Goal: Task Accomplishment & Management: Manage account settings

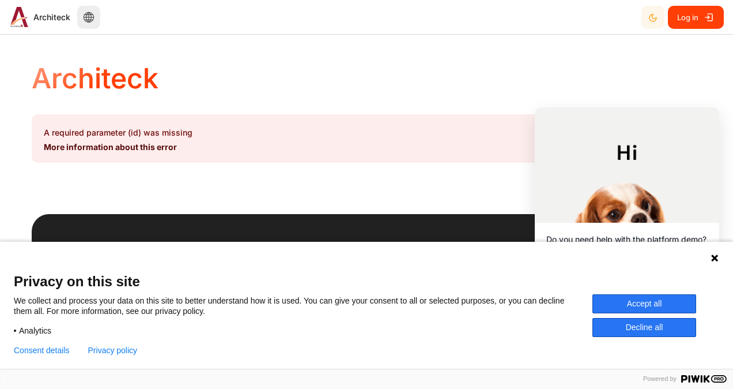
click at [654, 302] on button "Accept all" at bounding box center [645, 303] width 104 height 19
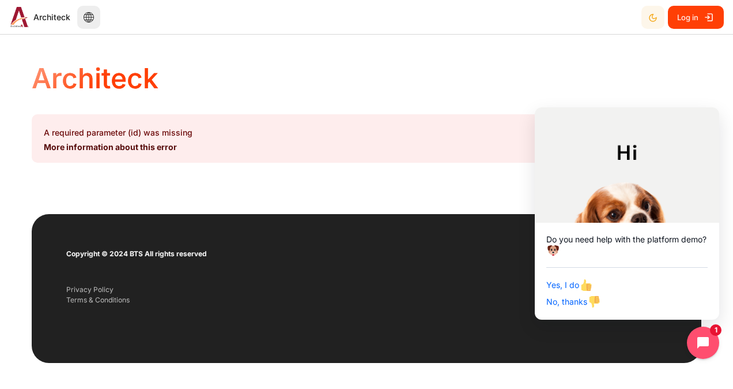
click at [482, 204] on div "Architeck A required parameter (id) was missing More information about this err…" at bounding box center [367, 128] width 670 height 171
click at [696, 23] on span "Log in" at bounding box center [687, 17] width 21 height 21
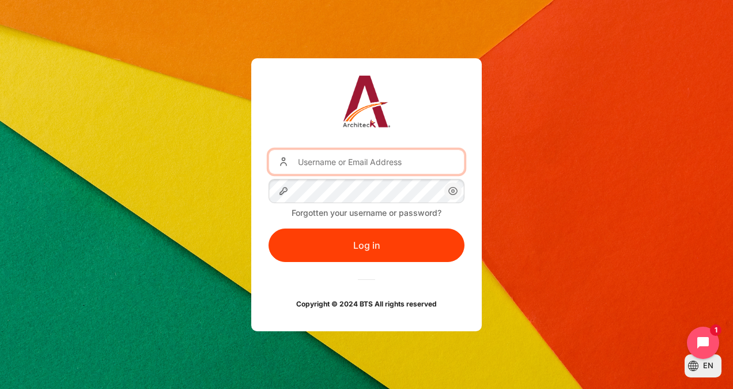
click at [371, 161] on input "Username or Email Address" at bounding box center [367, 161] width 196 height 24
click at [69, 281] on div "Username or Email Address Password Forgotten your username or password? Log in …" at bounding box center [366, 194] width 733 height 272
click at [345, 164] on input "Username or Email Address" at bounding box center [367, 161] width 196 height 24
type input "saranya.k@pttor.com"
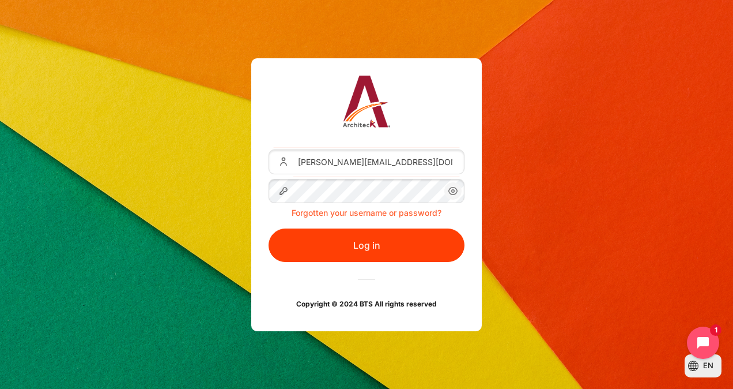
click at [363, 213] on link "Forgotten your username or password?" at bounding box center [367, 213] width 150 height 10
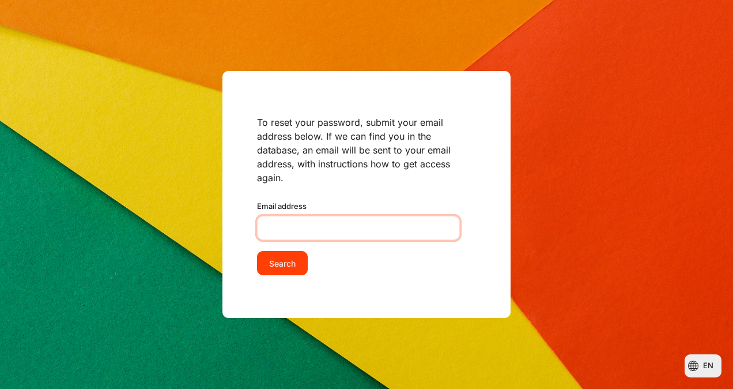
click at [277, 219] on input "Email address" at bounding box center [358, 228] width 203 height 24
type input "[PERSON_NAME][EMAIL_ADDRESS][DOMAIN_NAME]"
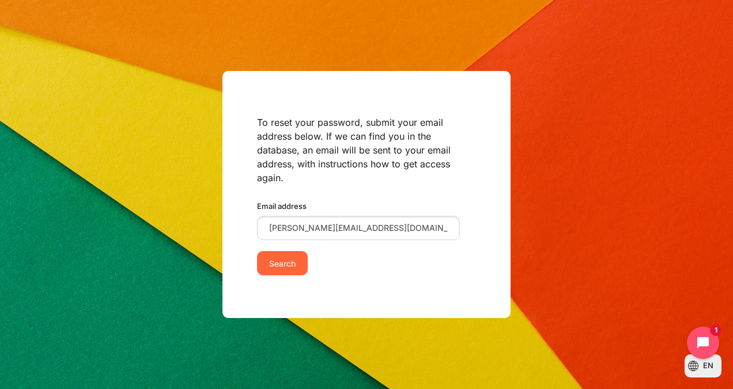
click at [283, 258] on input "Search" at bounding box center [282, 263] width 51 height 24
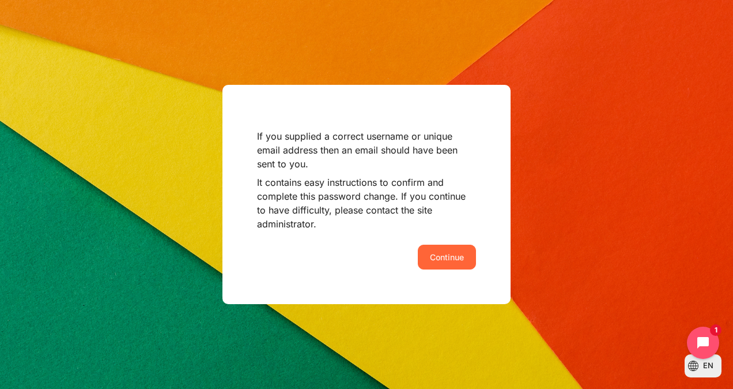
click at [445, 254] on button "Continue" at bounding box center [447, 256] width 58 height 24
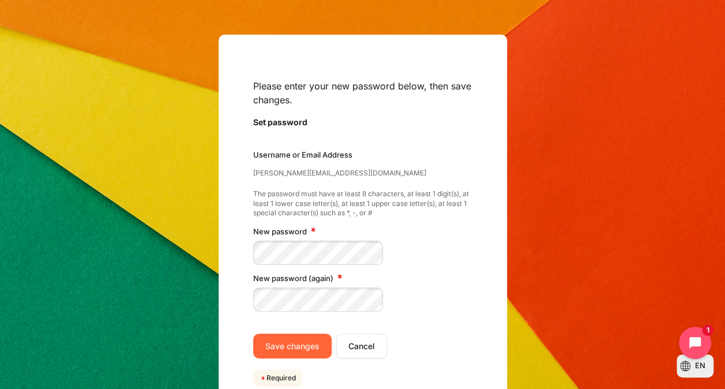
click at [299, 341] on input "Save changes" at bounding box center [292, 345] width 78 height 24
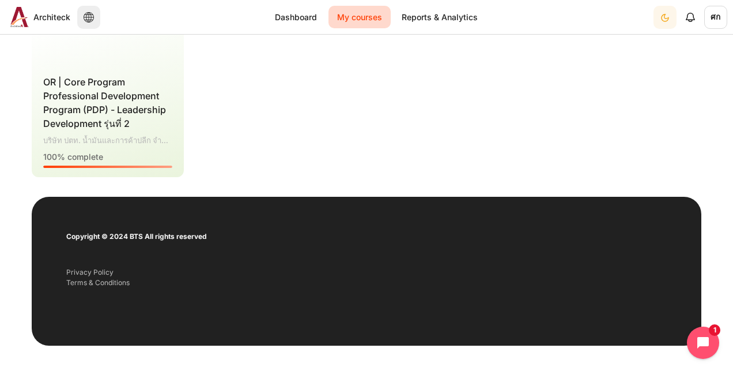
scroll to position [288, 0]
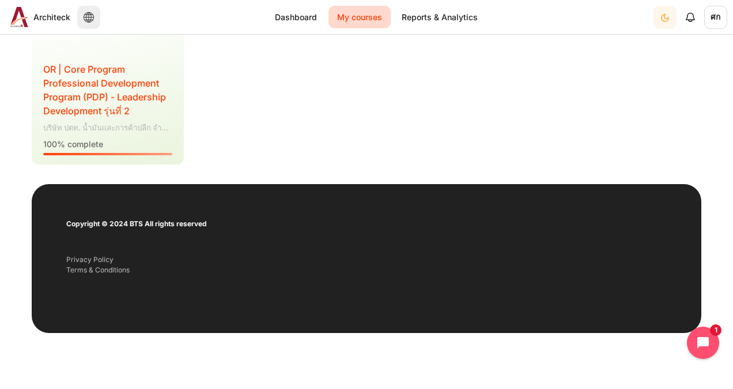
click at [140, 92] on span "OR | Core Program Professional Development Program (PDP) - Leadership Developme…" at bounding box center [104, 89] width 123 height 53
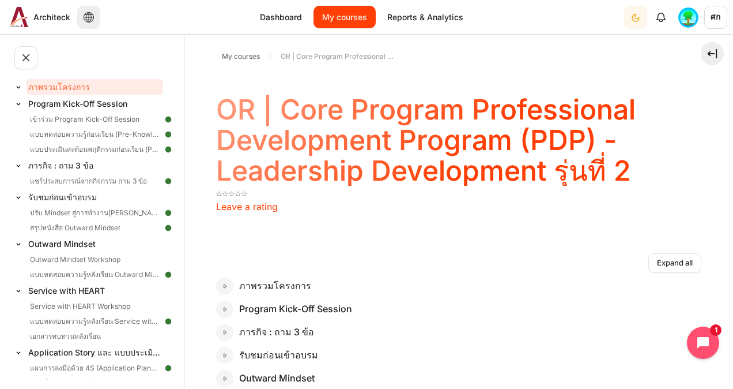
click at [355, 13] on link "My courses" at bounding box center [345, 17] width 62 height 22
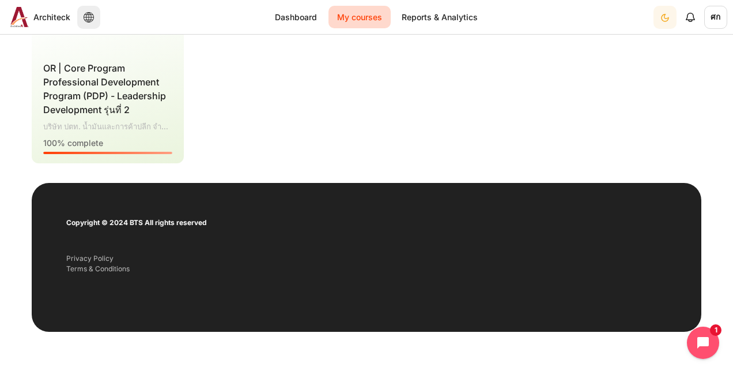
scroll to position [25, 0]
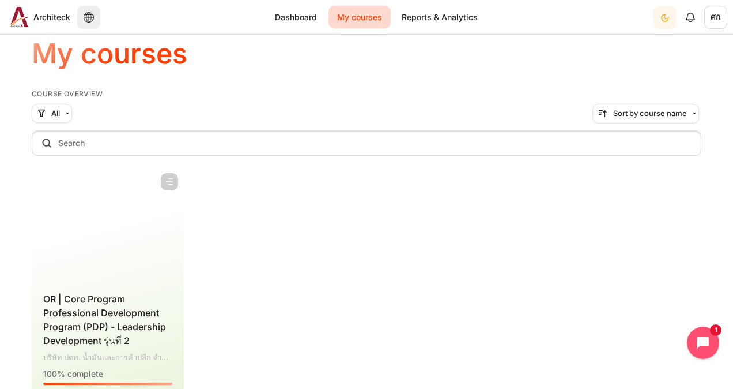
click at [95, 258] on figure "Content" at bounding box center [108, 224] width 152 height 115
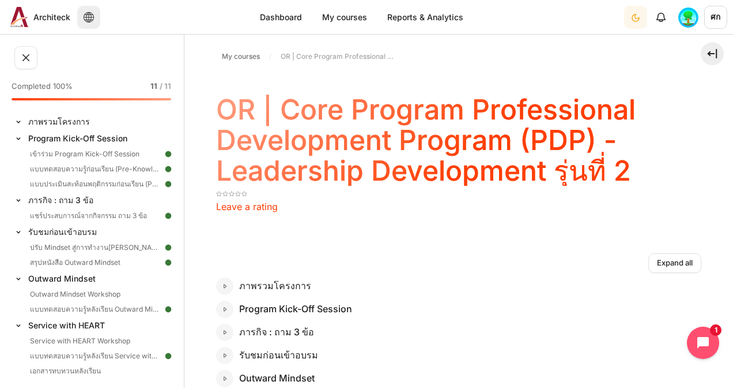
click at [716, 16] on span "ศก" at bounding box center [715, 17] width 23 height 23
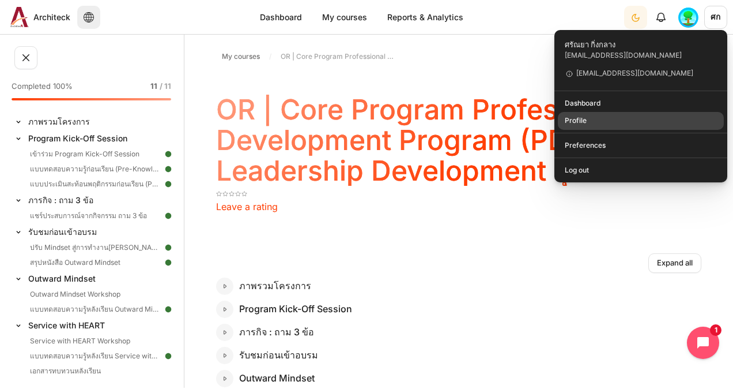
click at [583, 120] on link "Profile" at bounding box center [641, 121] width 167 height 18
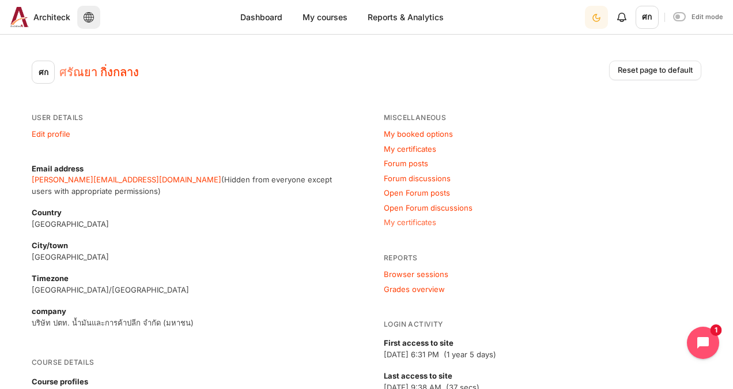
click at [412, 223] on link "My certificates" at bounding box center [410, 221] width 52 height 9
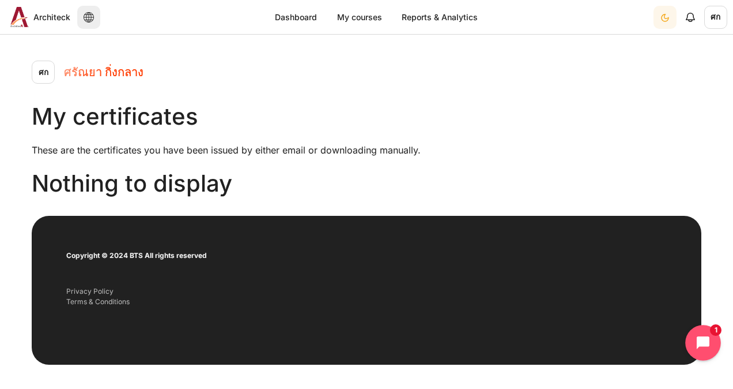
click at [702, 345] on icon "Open chat widget" at bounding box center [710, 343] width 18 height 18
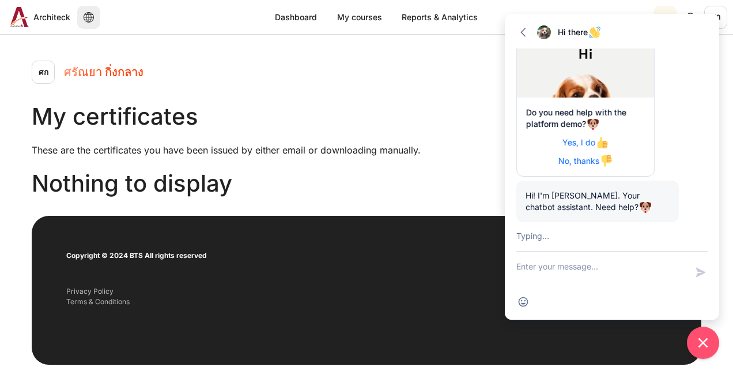
scroll to position [152, 0]
